Goal: Find specific page/section: Find specific page/section

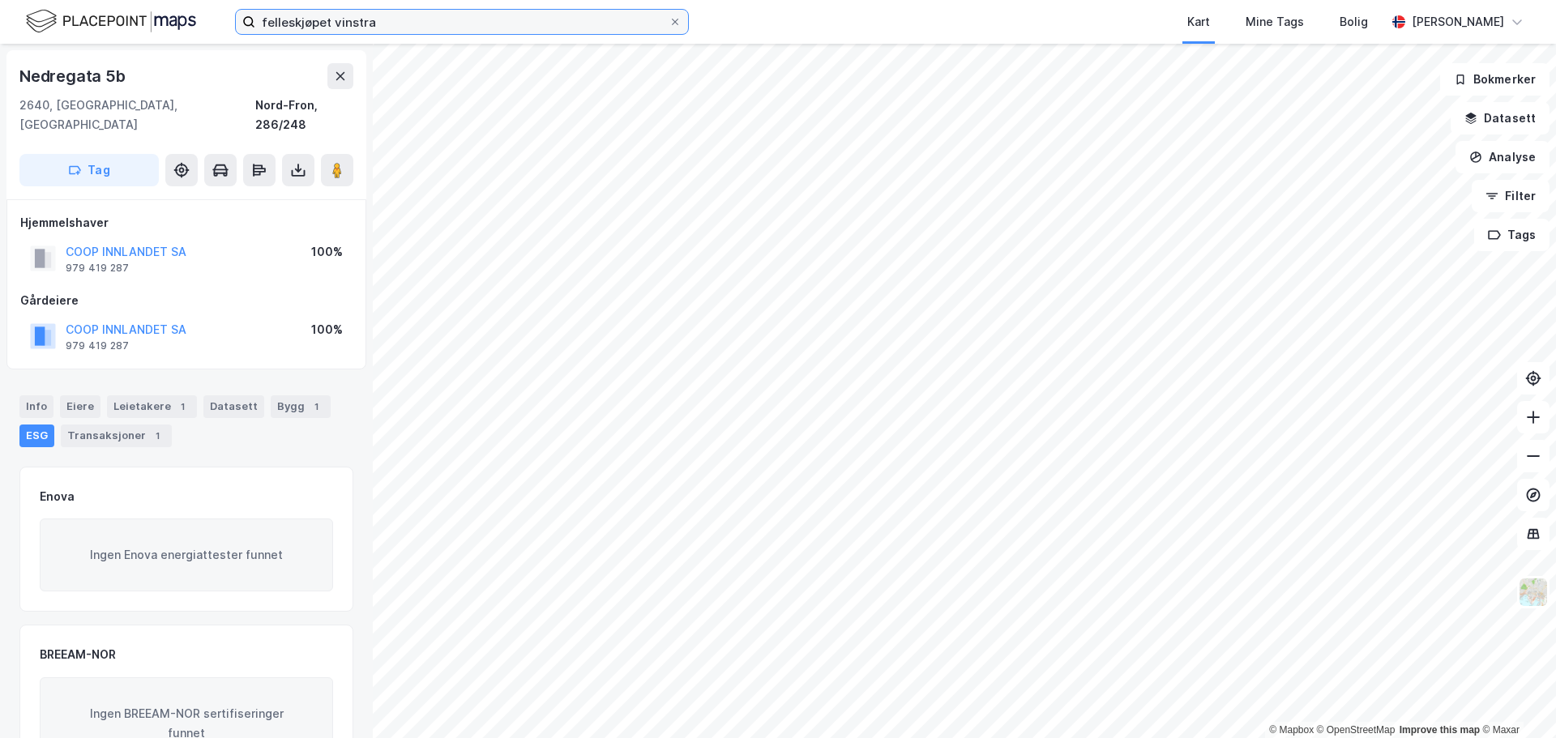
click at [329, 23] on input "felleskjøpet vinstra" at bounding box center [461, 22] width 413 height 24
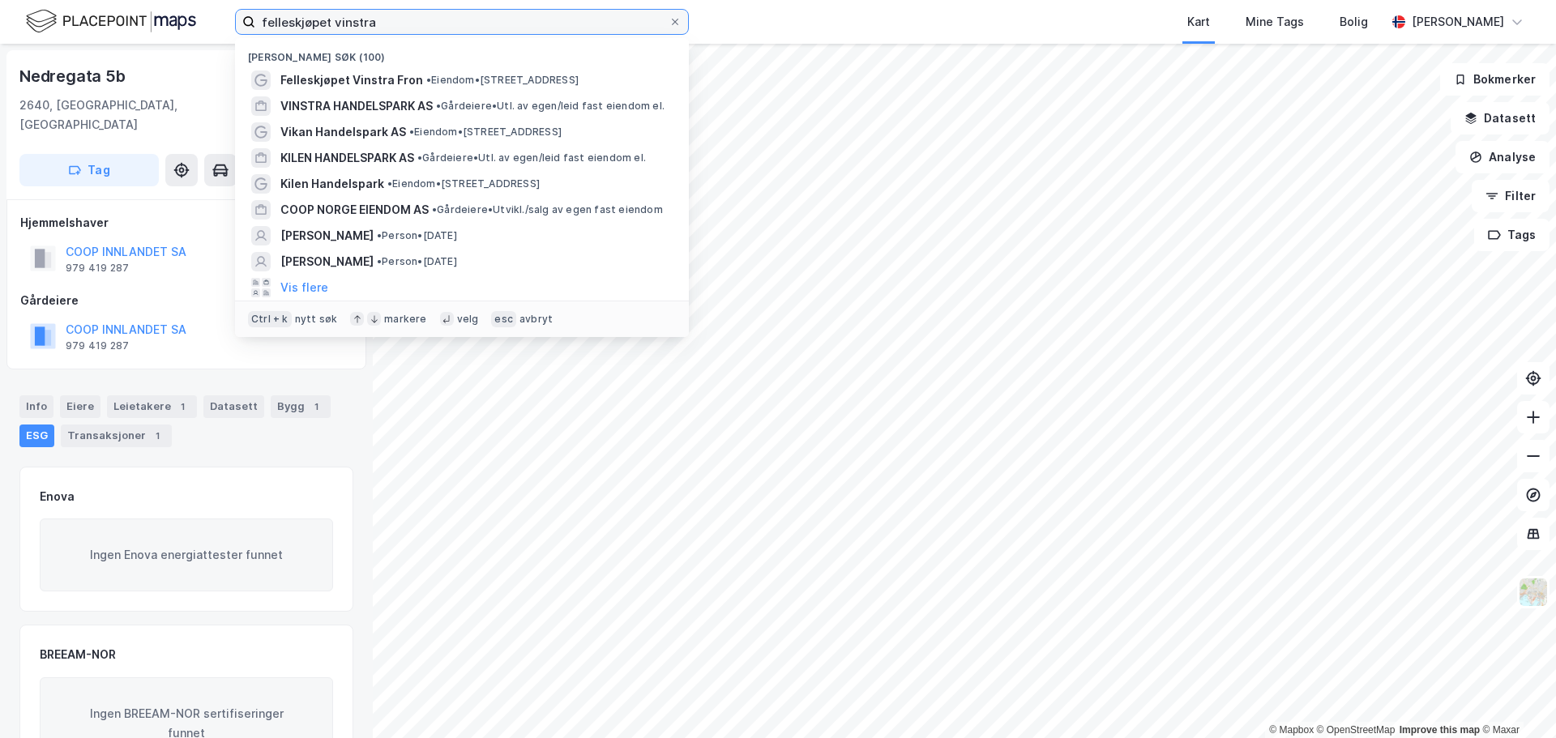
click at [329, 23] on input "felleskjøpet vinstra" at bounding box center [461, 22] width 413 height 24
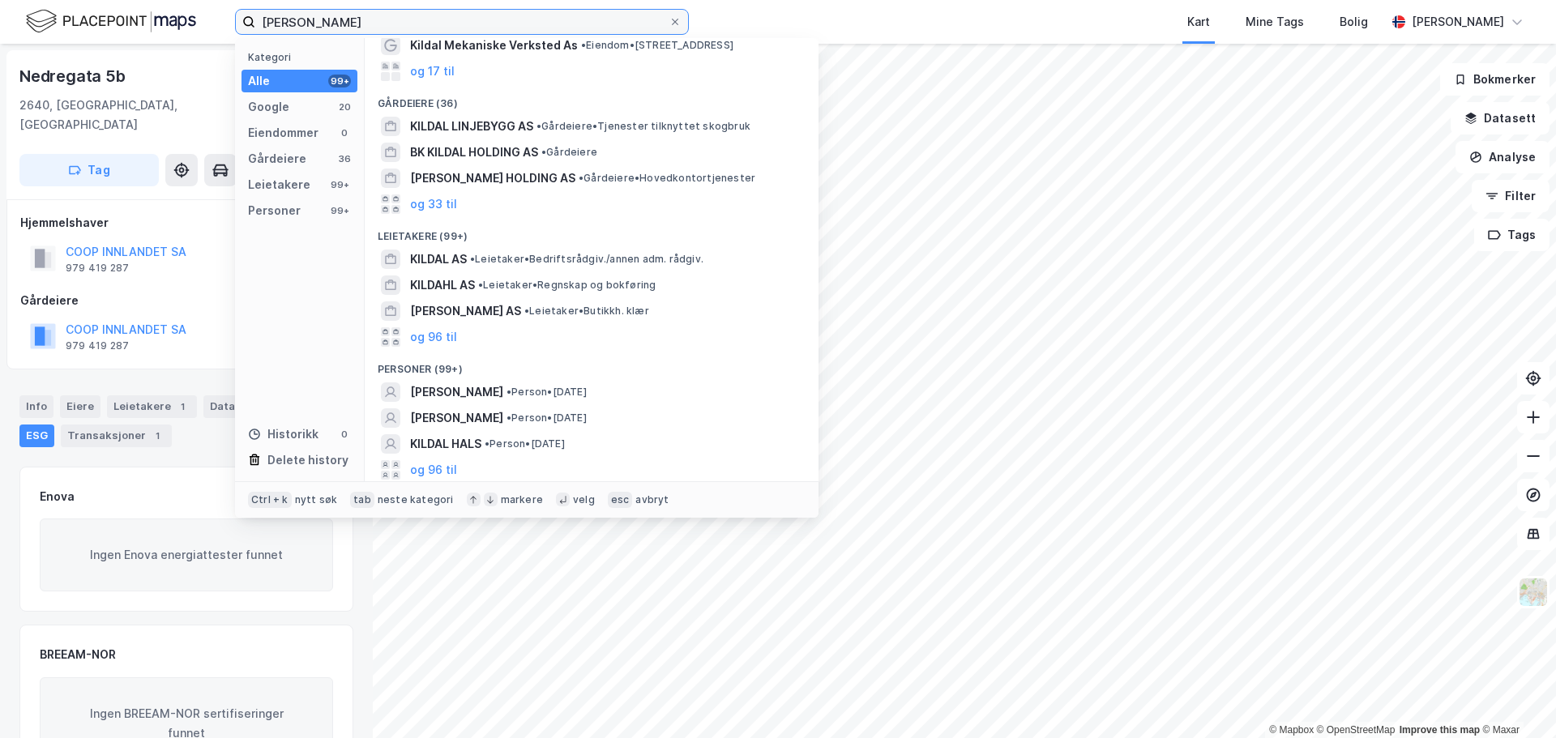
scroll to position [88, 0]
click at [304, 21] on input "[PERSON_NAME]" at bounding box center [461, 22] width 413 height 24
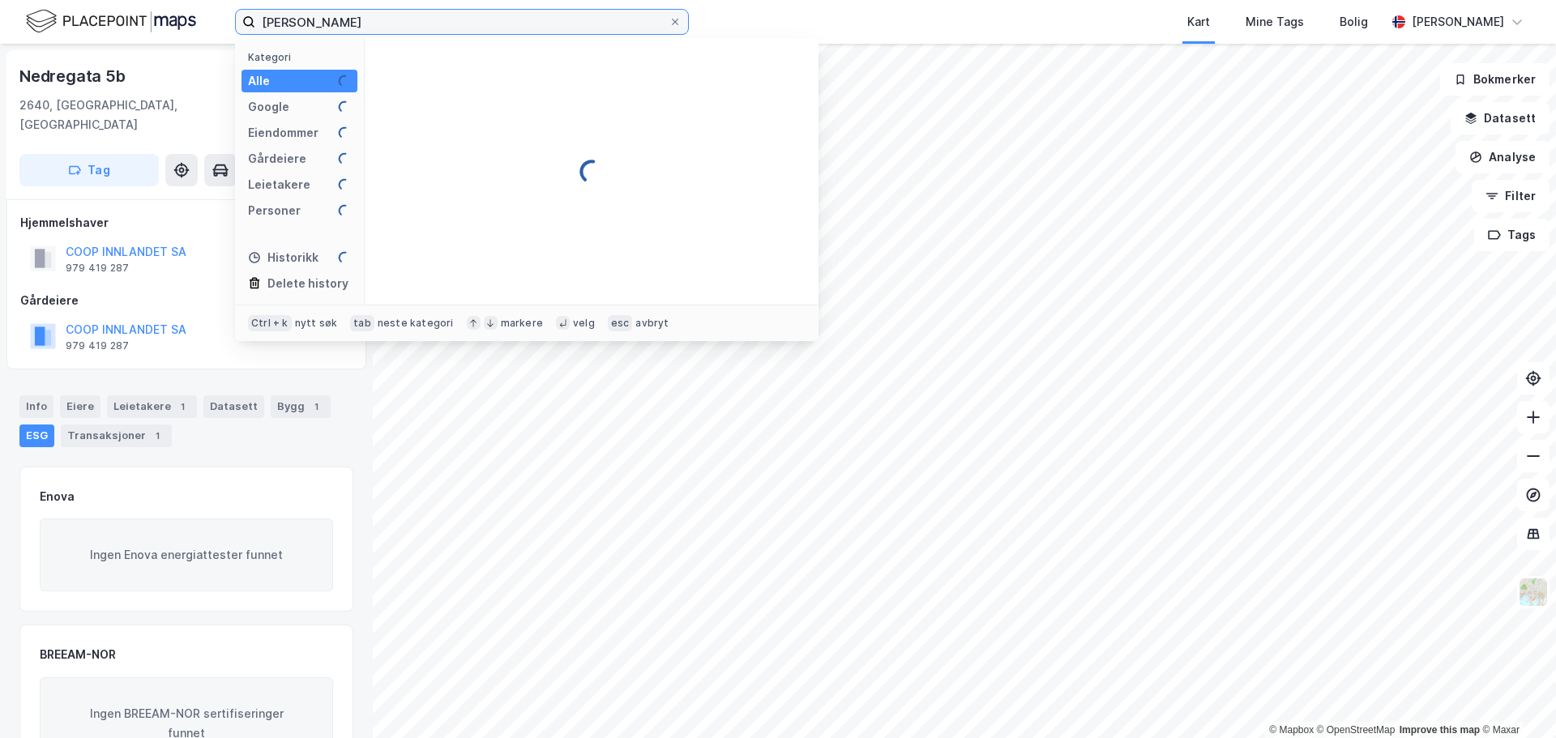
scroll to position [0, 0]
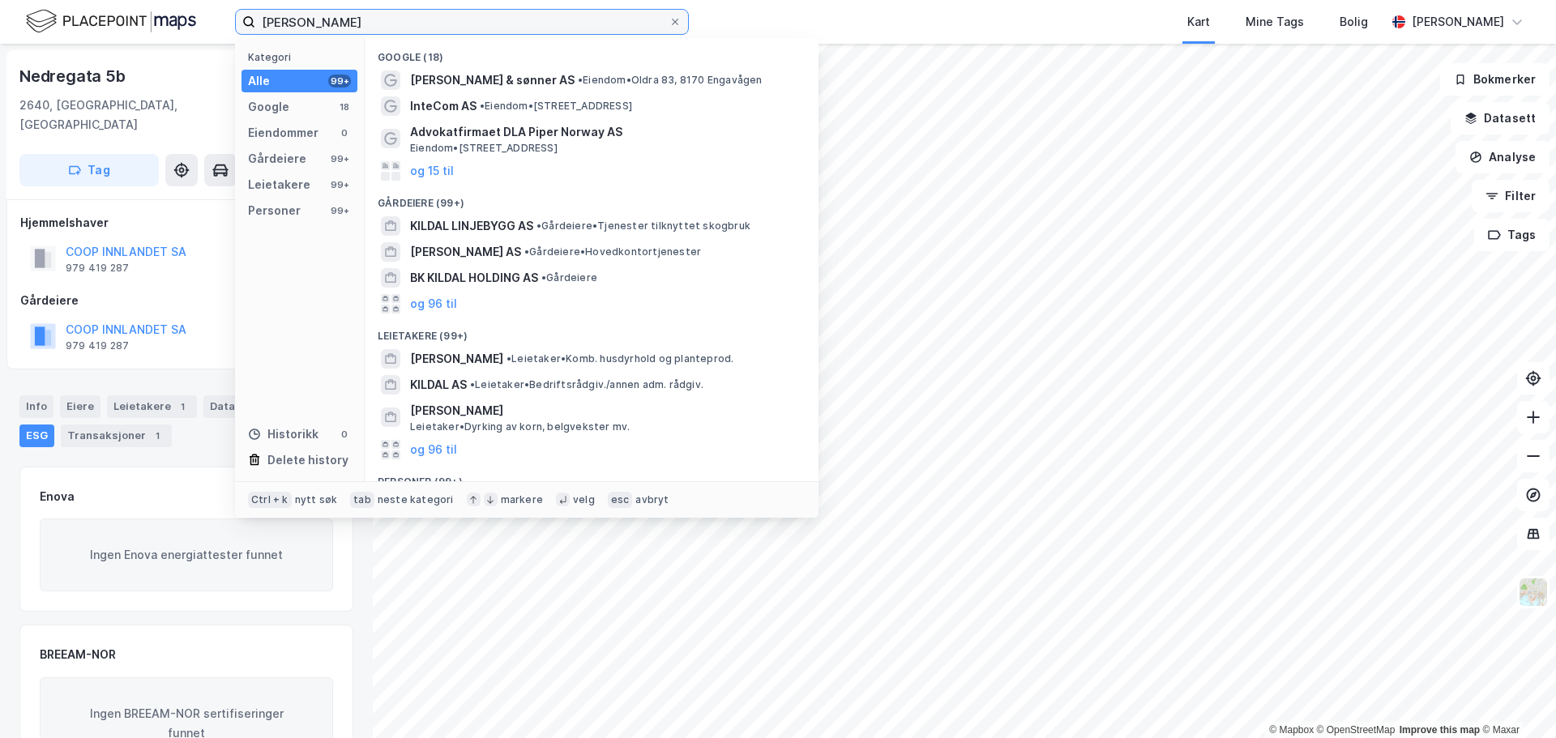
drag, startPoint x: 413, startPoint y: 15, endPoint x: 217, endPoint y: 15, distance: 195.3
click at [217, 15] on div "[PERSON_NAME] Kategori Alle 99+ Google 18 Eiendommer 0 Gårdeiere 99+ Leietakere…" at bounding box center [778, 22] width 1556 height 44
type input "[PERSON_NAME]"
